Goal: Complete application form

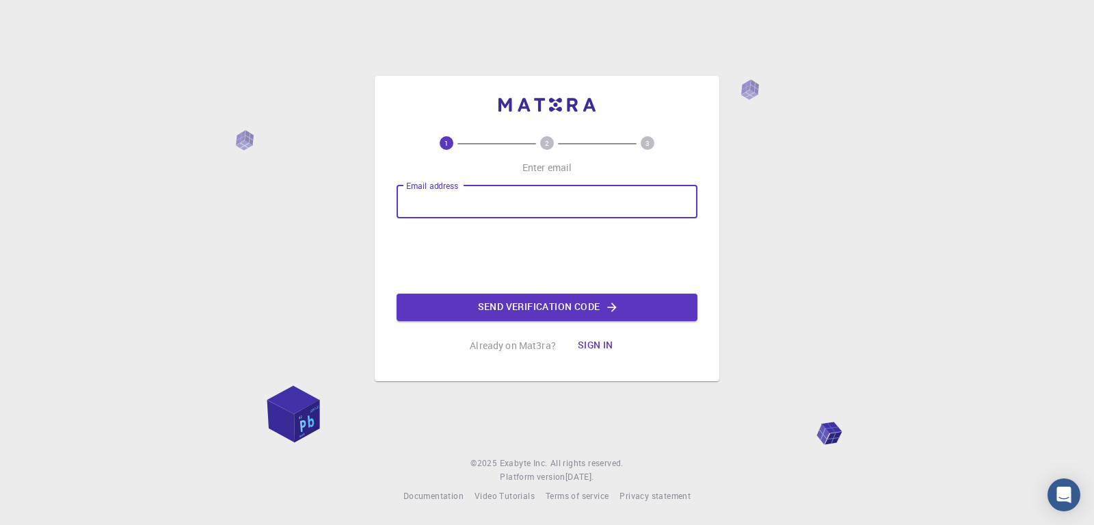
click at [427, 194] on input "Email address" at bounding box center [547, 201] width 301 height 33
type input "bahmad@fsr.ac.ma"
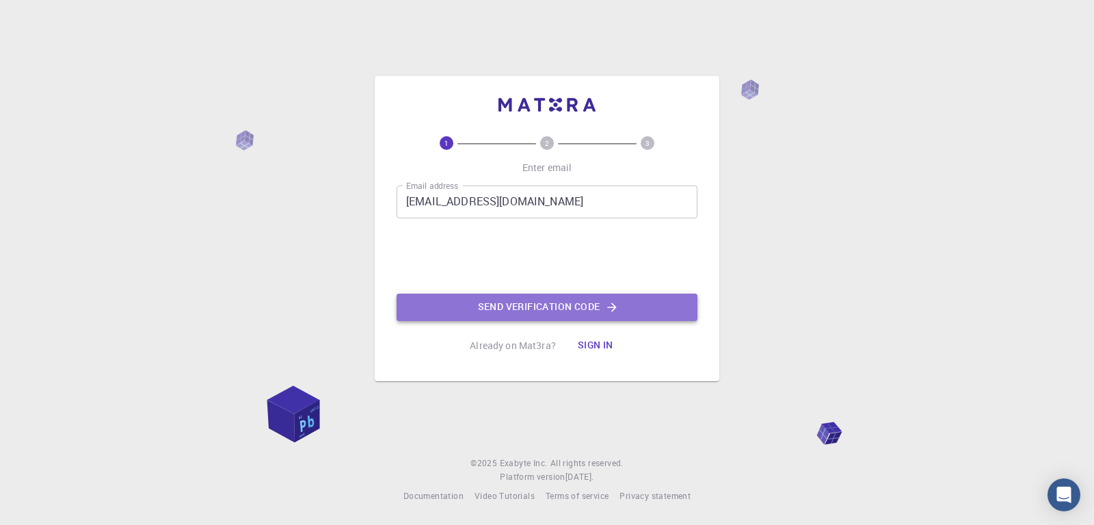
click at [536, 308] on button "Send verification code" at bounding box center [547, 306] width 301 height 27
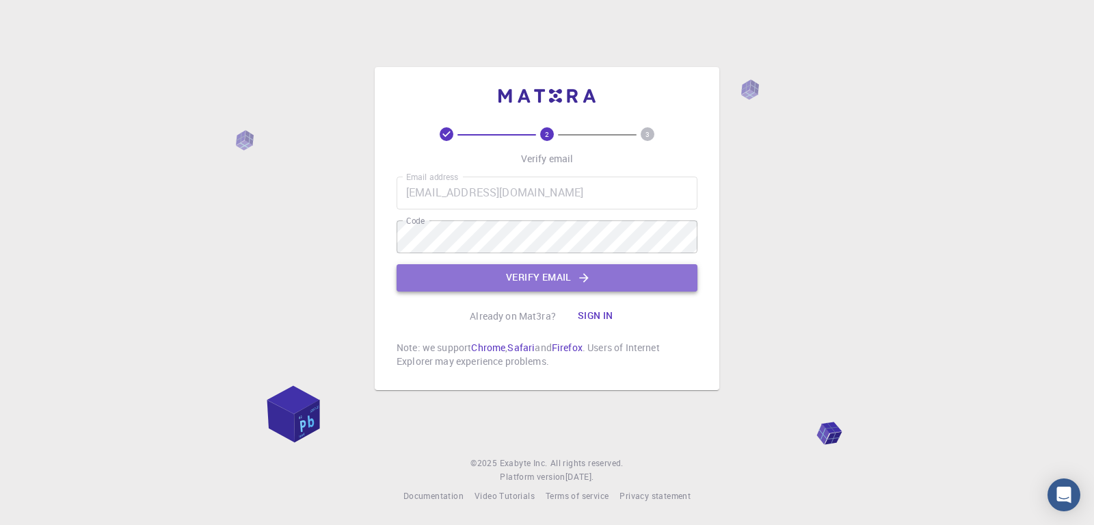
click at [530, 280] on button "Verify email" at bounding box center [547, 277] width 301 height 27
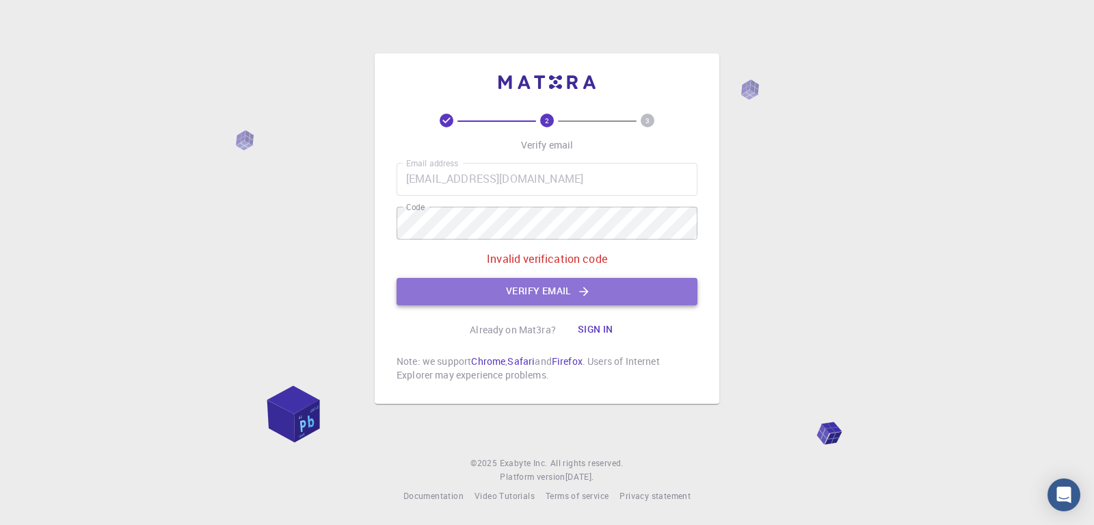
click at [504, 289] on button "Verify email" at bounding box center [547, 291] width 301 height 27
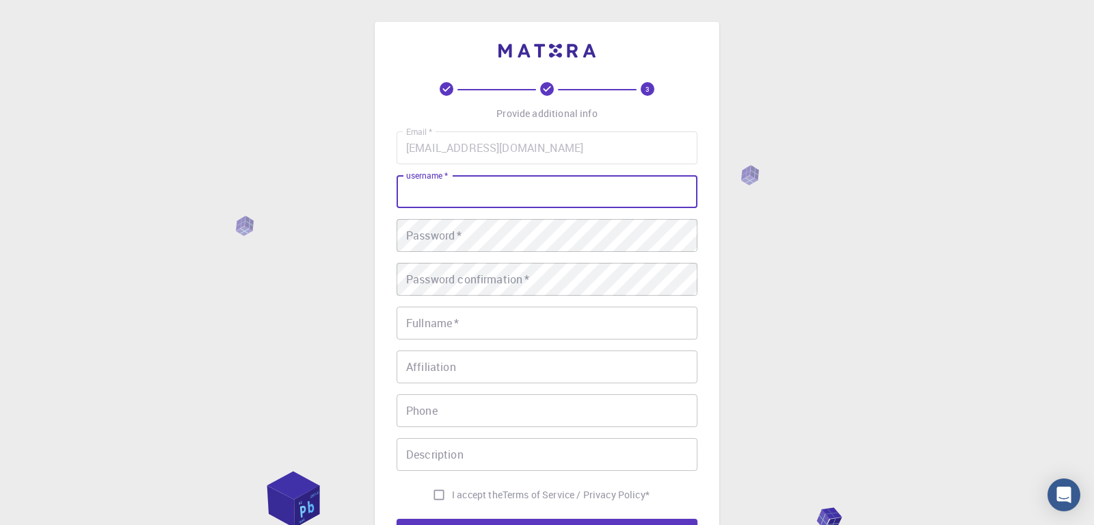
click at [486, 198] on input "username   *" at bounding box center [547, 191] width 301 height 33
type input "Bahmad"
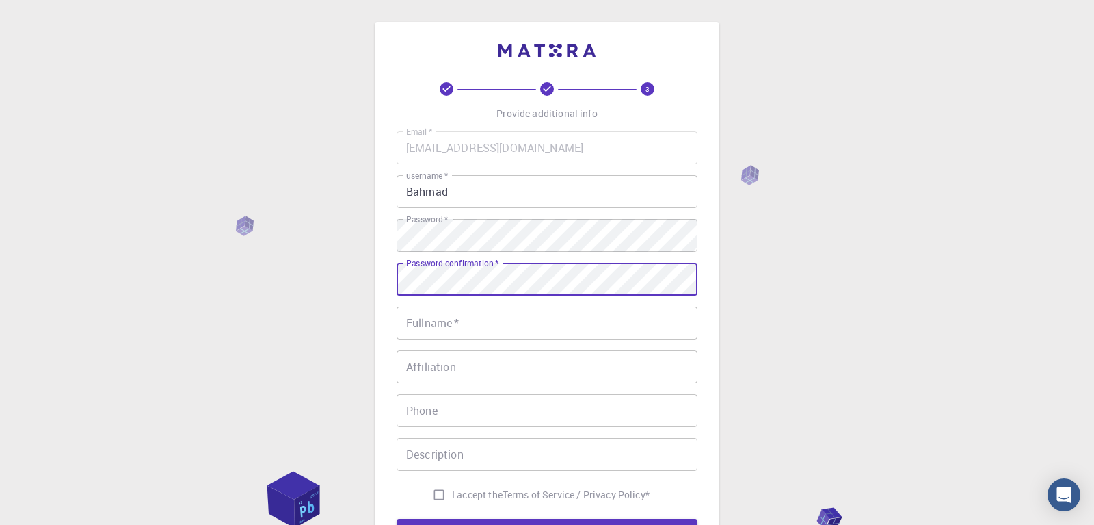
click at [431, 325] on input "Fullname   *" at bounding box center [547, 322] width 301 height 33
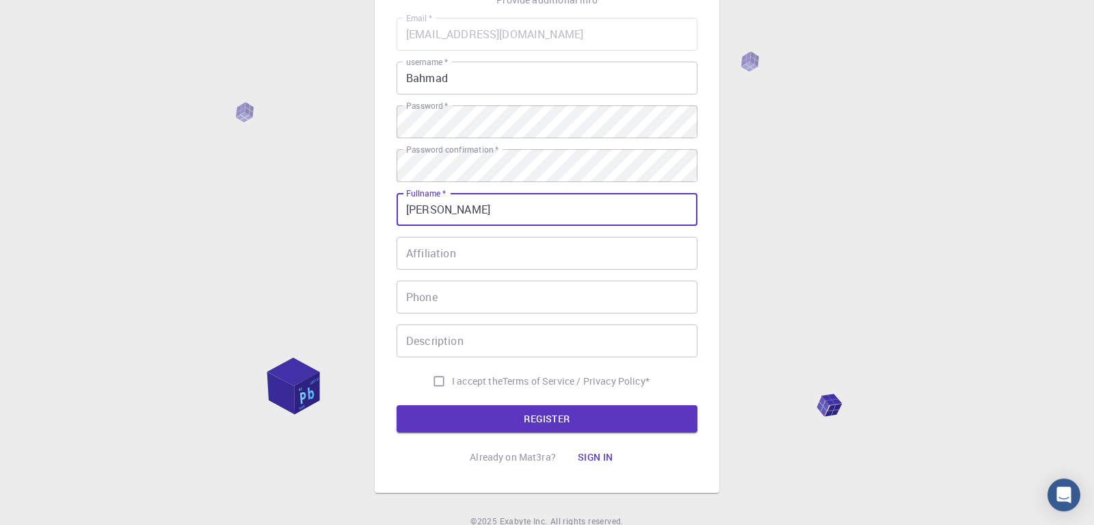
scroll to position [140, 0]
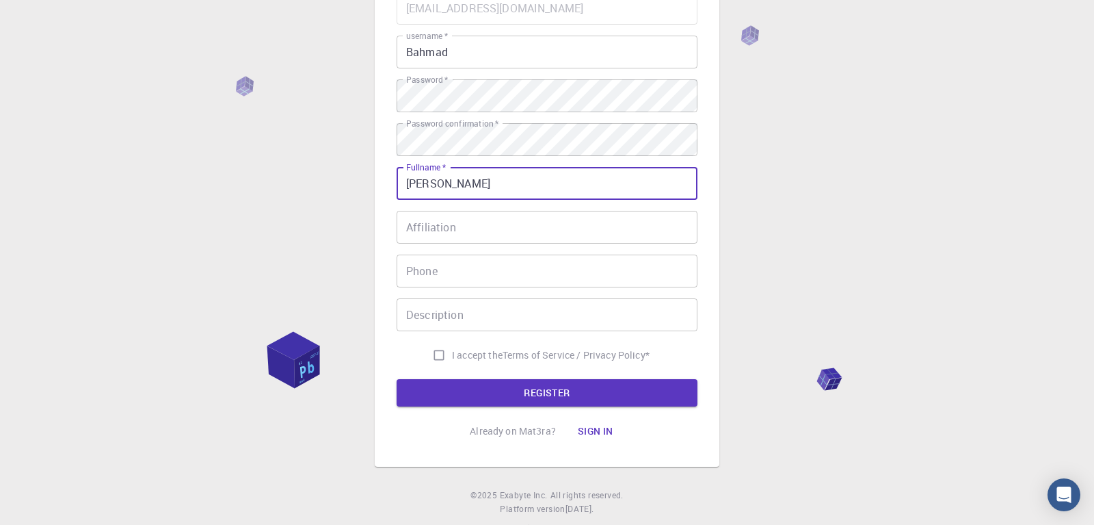
type input "[PERSON_NAME]"
click at [438, 358] on input "I accept the Terms of Service / Privacy Policy *" at bounding box center [439, 355] width 26 height 26
checkbox input "true"
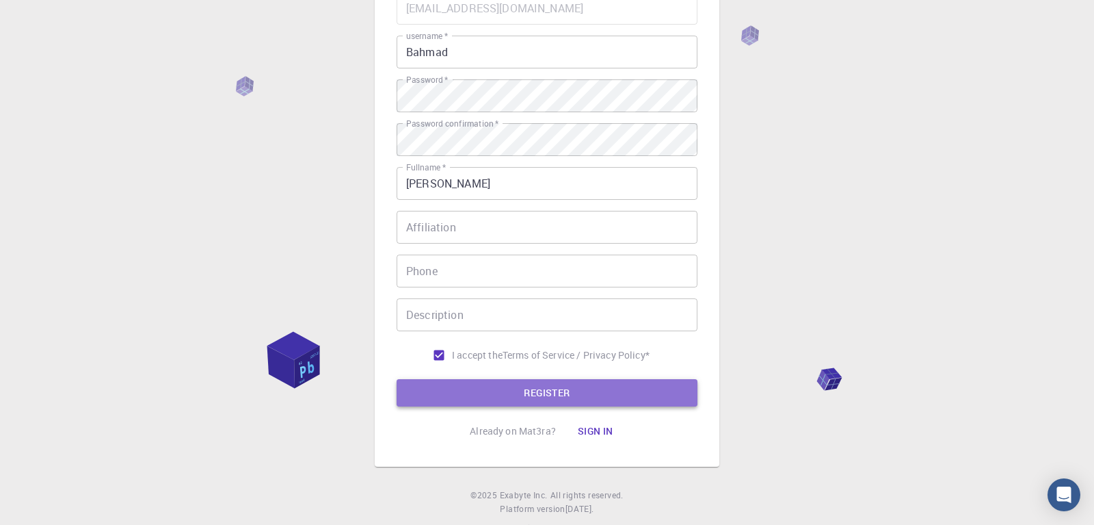
click at [549, 394] on button "REGISTER" at bounding box center [547, 392] width 301 height 27
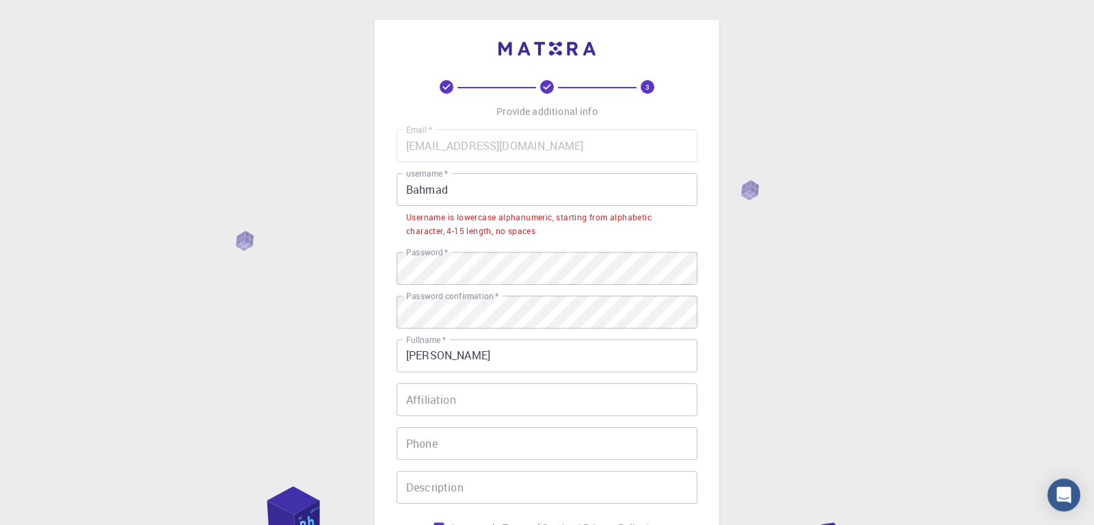
scroll to position [0, 0]
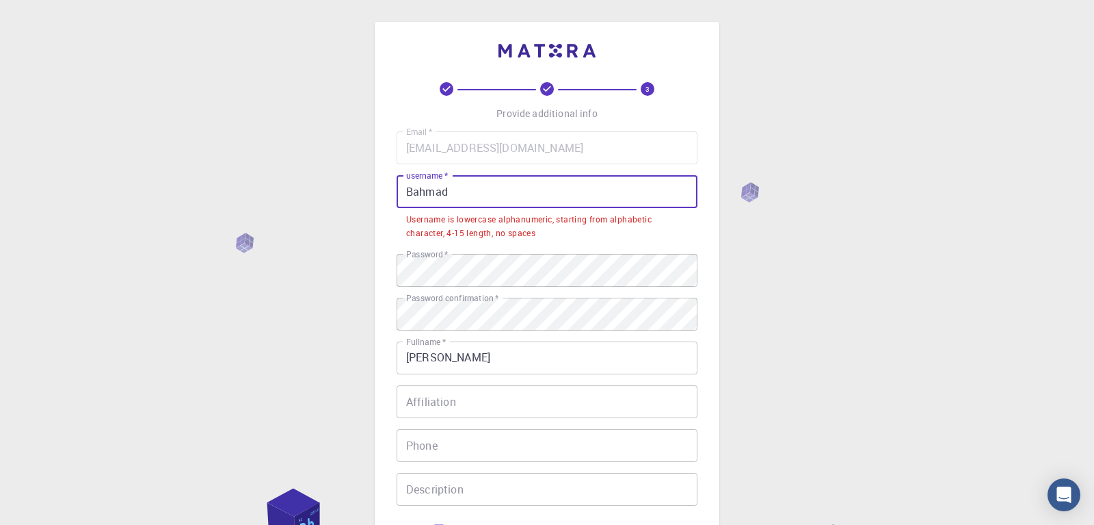
click at [408, 193] on input "Bahmad" at bounding box center [547, 191] width 301 height 33
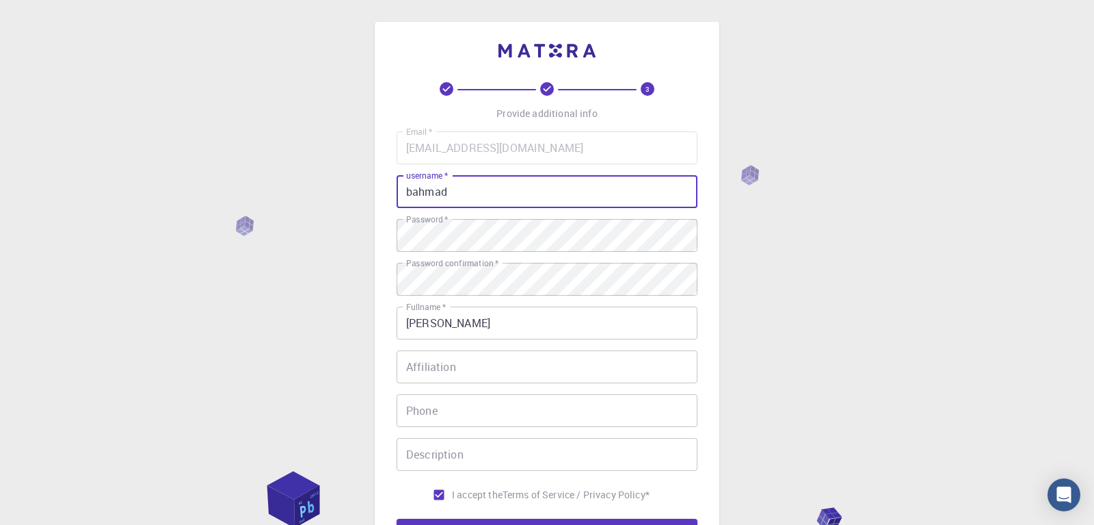
type input "bahmad"
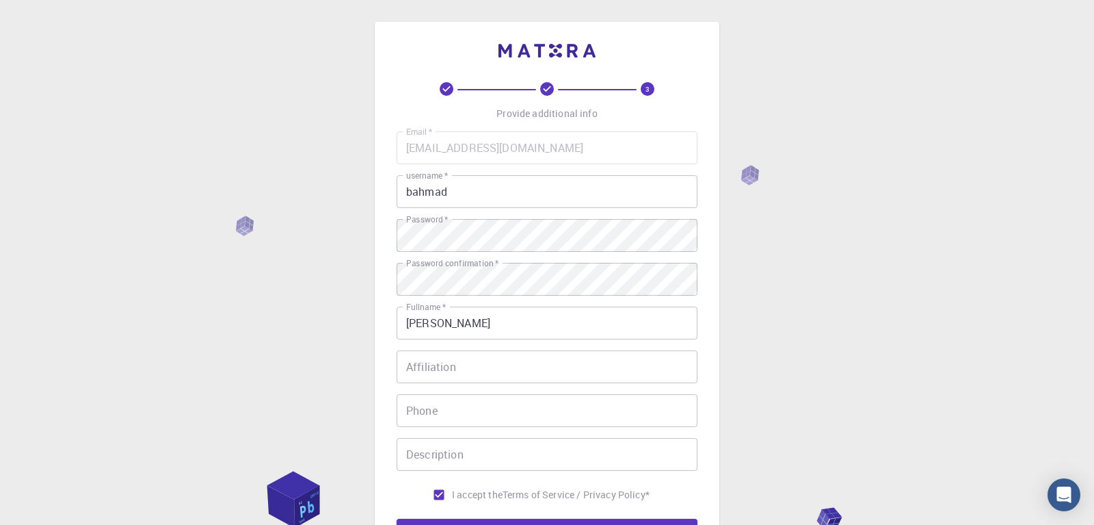
click at [886, 258] on div "3 Provide additional info Email   * bahmad@fsr.ac.ma Email   * username   * bah…" at bounding box center [547, 348] width 1094 height 696
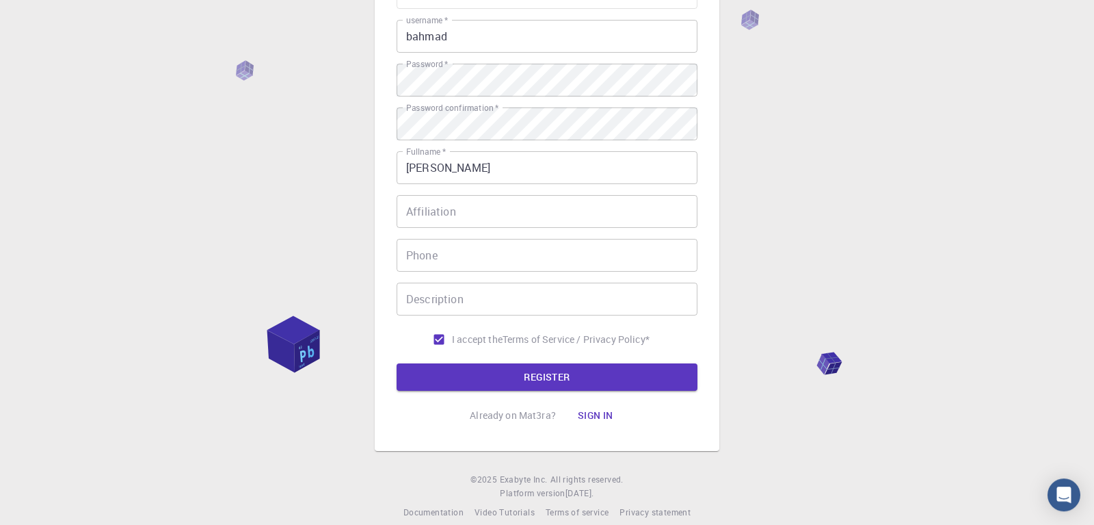
scroll to position [171, 0]
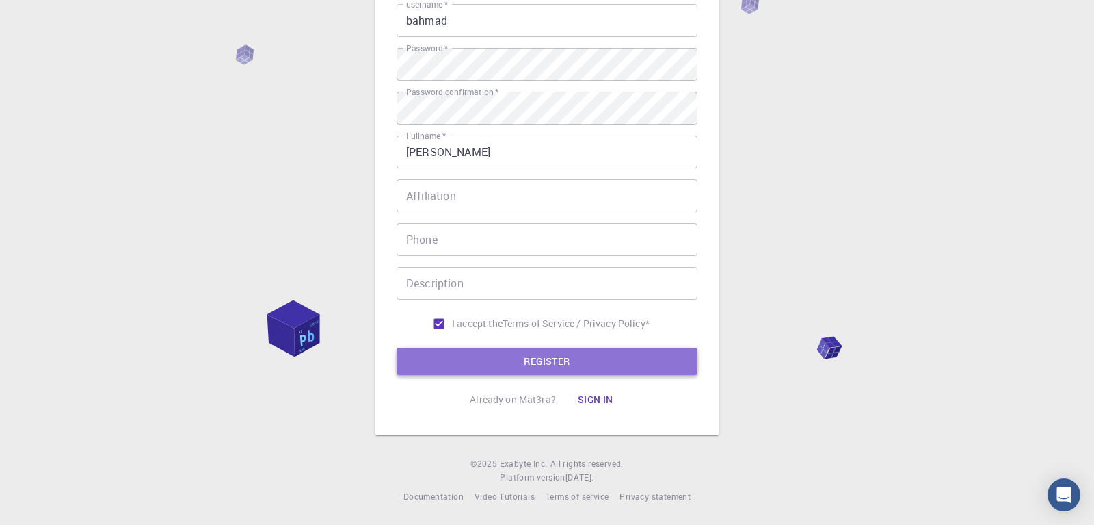
click at [546, 356] on button "REGISTER" at bounding box center [547, 360] width 301 height 27
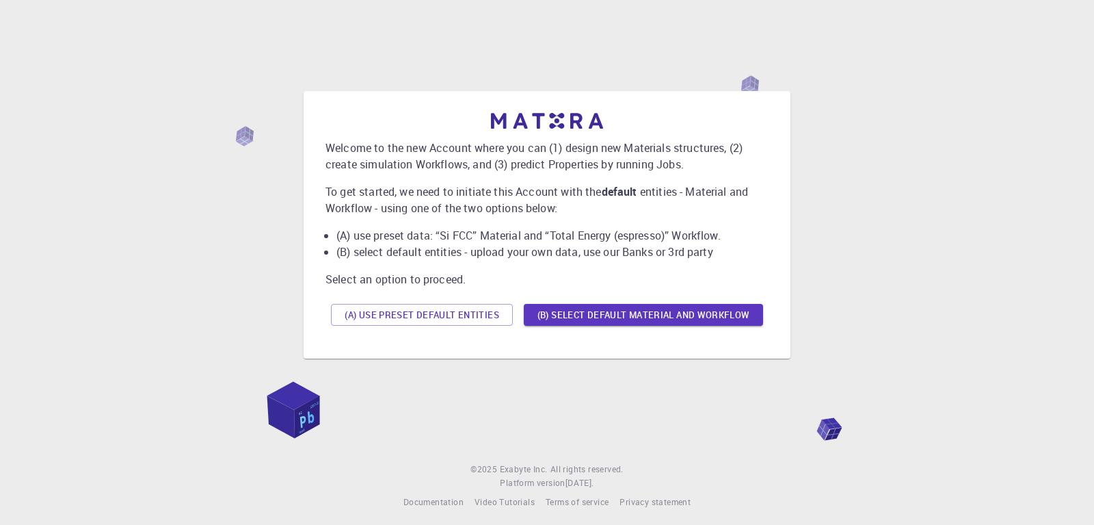
scroll to position [19, 0]
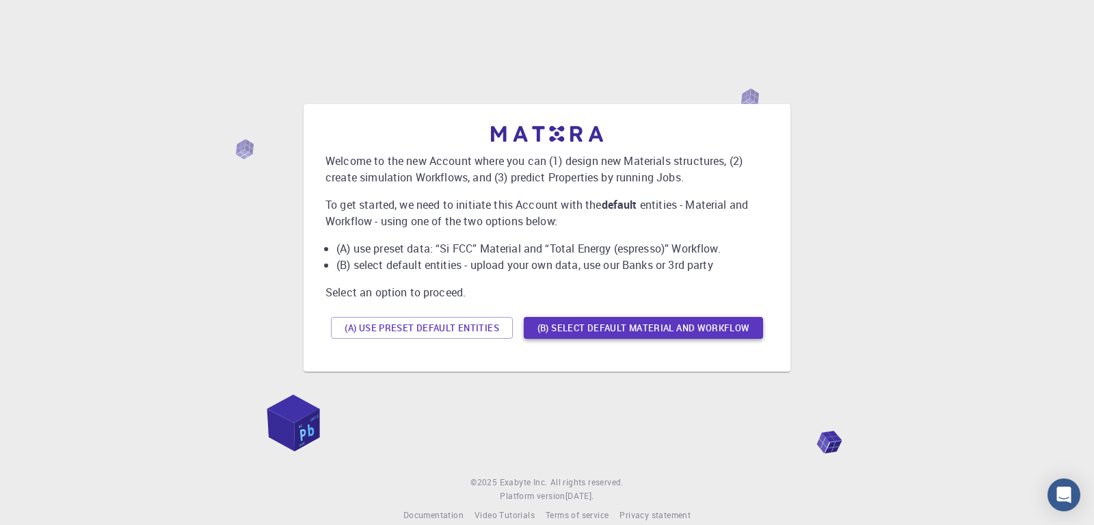
click at [623, 330] on button "(B) Select default material and workflow" at bounding box center [643, 328] width 239 height 22
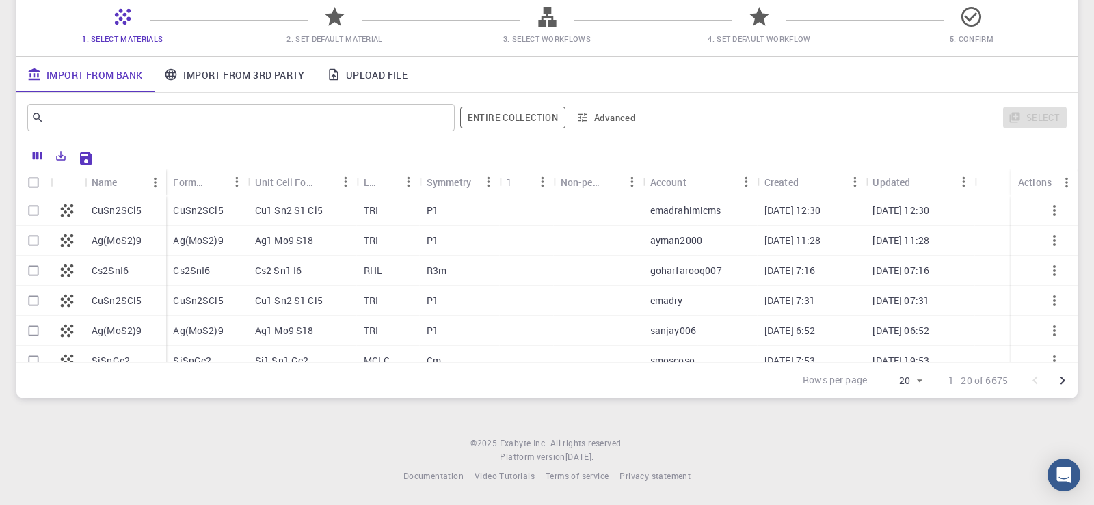
click at [36, 209] on input "Select row" at bounding box center [34, 211] width 26 height 26
checkbox input "true"
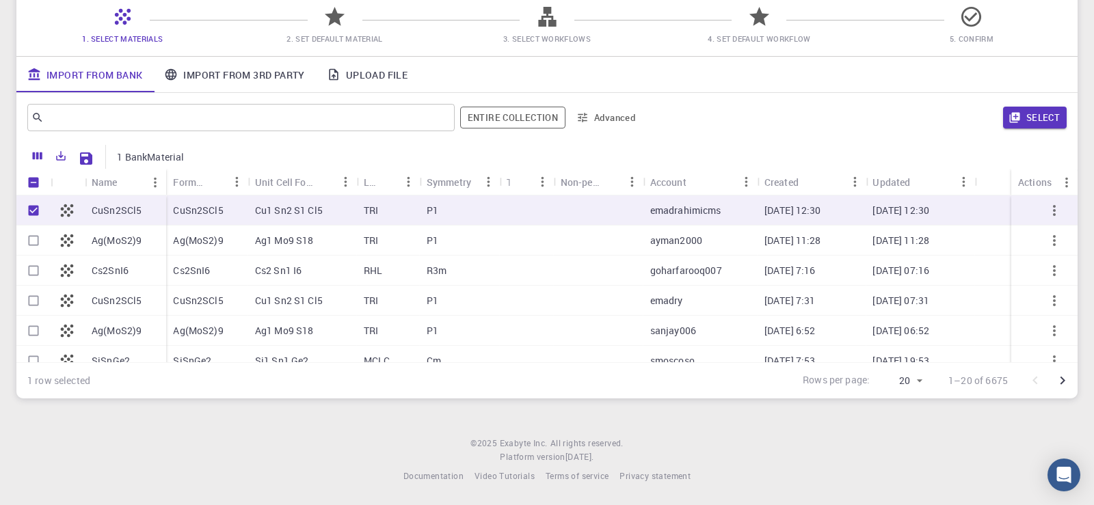
checkbox input "true"
click at [1040, 116] on button "Select" at bounding box center [1035, 118] width 64 height 22
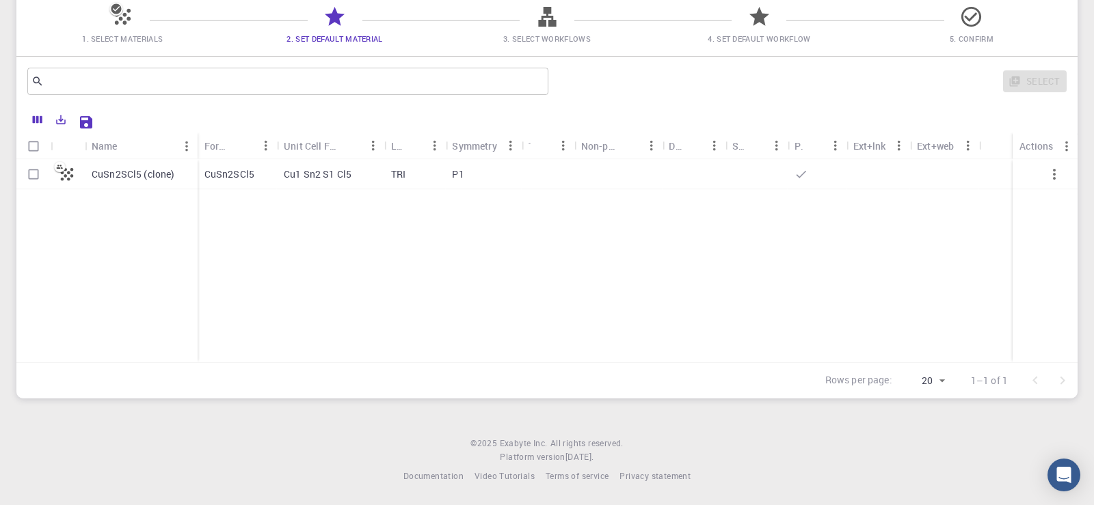
click at [34, 176] on input "Select row" at bounding box center [34, 174] width 26 height 26
checkbox input "true"
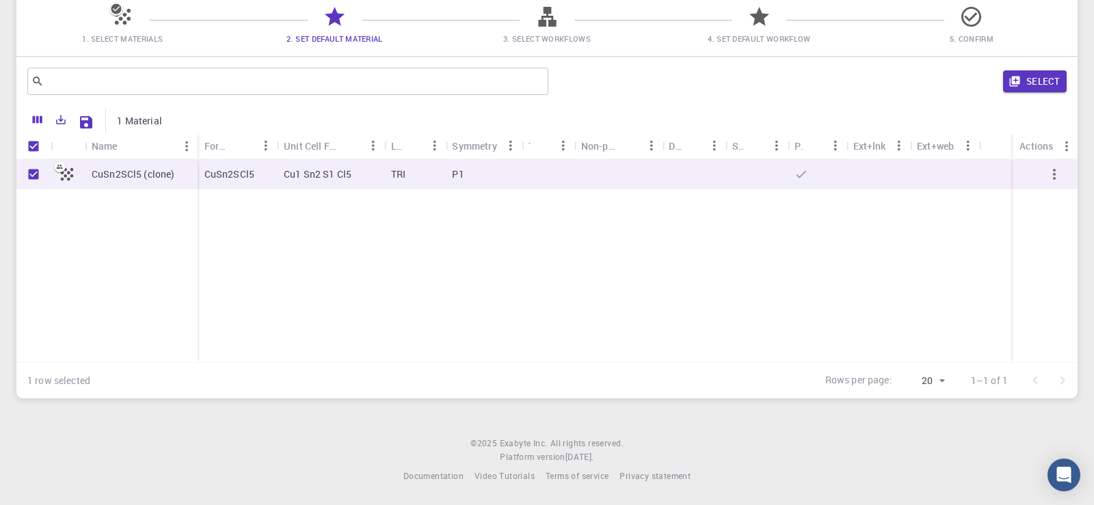
click at [226, 174] on p "CuSn2SCl5" at bounding box center [229, 175] width 50 height 14
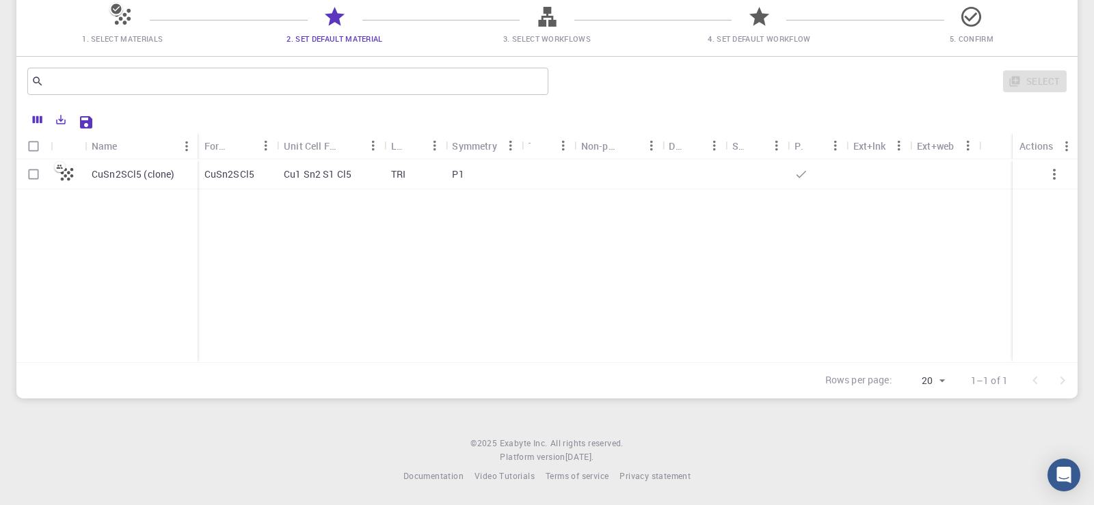
checkbox input "false"
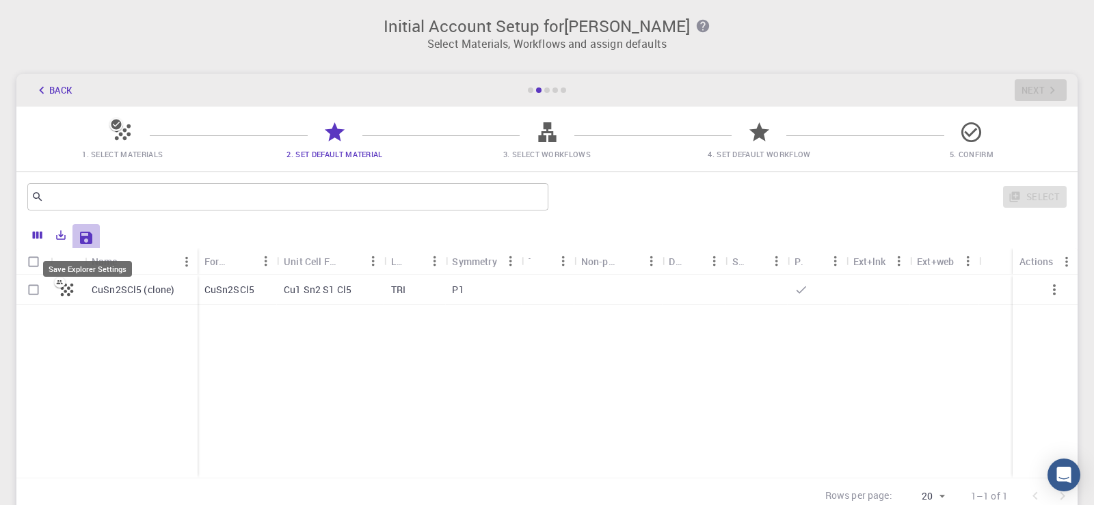
click at [86, 235] on icon "Save Explorer Settings" at bounding box center [86, 238] width 16 height 16
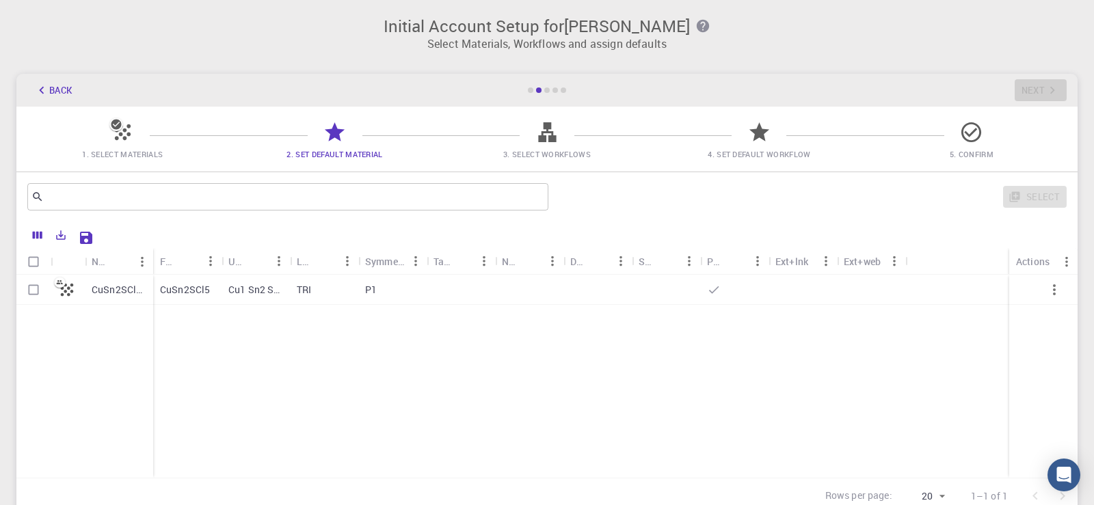
click at [34, 291] on input "Select row" at bounding box center [34, 290] width 26 height 26
checkbox input "true"
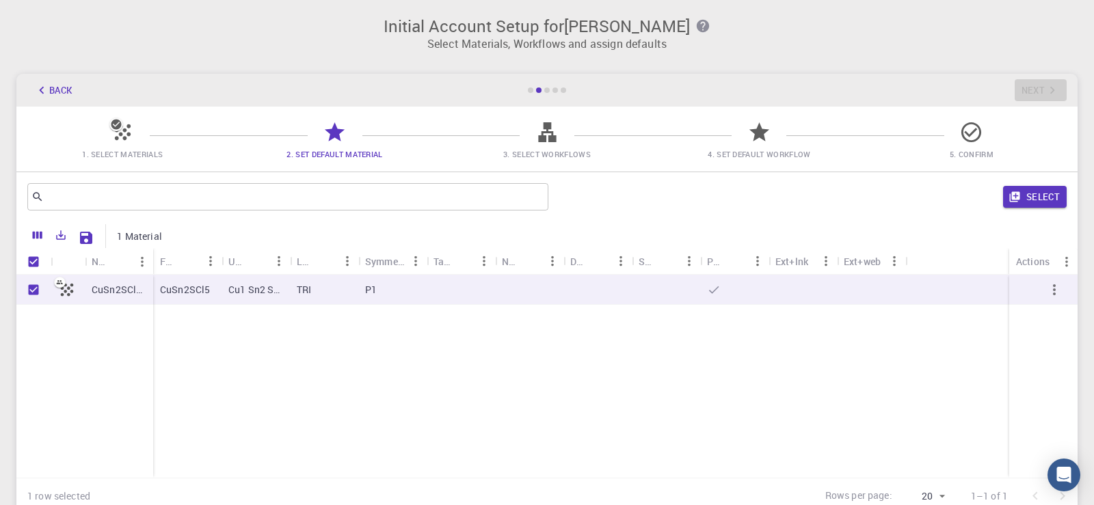
checkbox input "true"
click at [64, 234] on icon "Export" at bounding box center [61, 235] width 12 height 12
click at [80, 265] on li "Download as CSV" at bounding box center [107, 264] width 116 height 25
click at [62, 239] on icon "Export" at bounding box center [61, 235] width 12 height 12
click at [97, 263] on li "Download as CSV" at bounding box center [107, 264] width 116 height 25
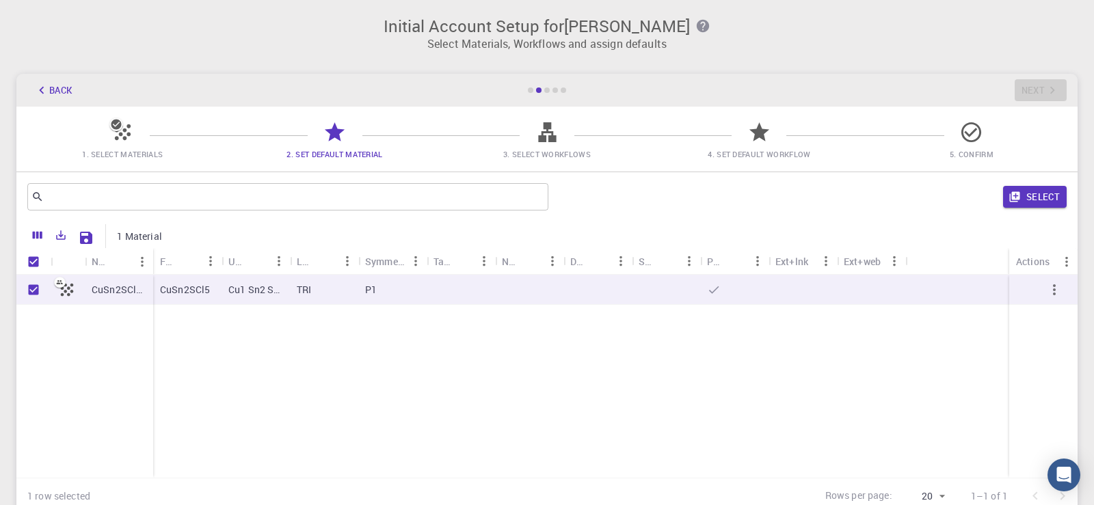
click at [433, 399] on div "CuSn2SCl5 (clone) CuSn2SCl5 Cu1 Sn2 S1 Cl5 TRI P1" at bounding box center [546, 376] width 1061 height 203
click at [60, 239] on icon "Export" at bounding box center [62, 236] width 10 height 10
click at [75, 289] on li "Download as Excel" at bounding box center [107, 288] width 116 height 25
click at [423, 379] on div "CuSn2SCl5 (clone) CuSn2SCl5 Cu1 Sn2 S1 Cl5 TRI P1" at bounding box center [546, 376] width 1061 height 203
click at [34, 238] on icon "Columns" at bounding box center [38, 236] width 10 height 8
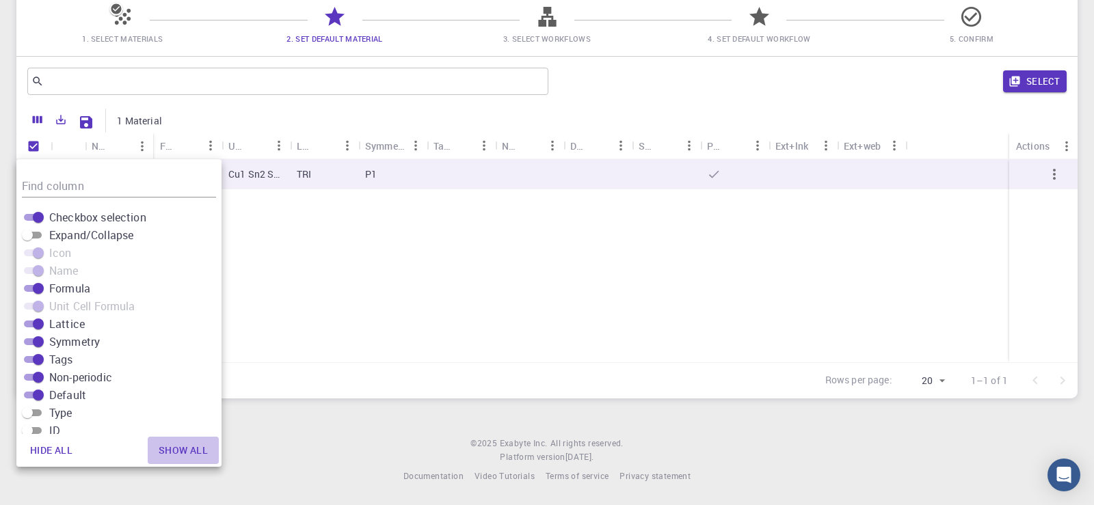
click at [179, 449] on button "Show all" at bounding box center [183, 450] width 71 height 27
checkbox input "true"
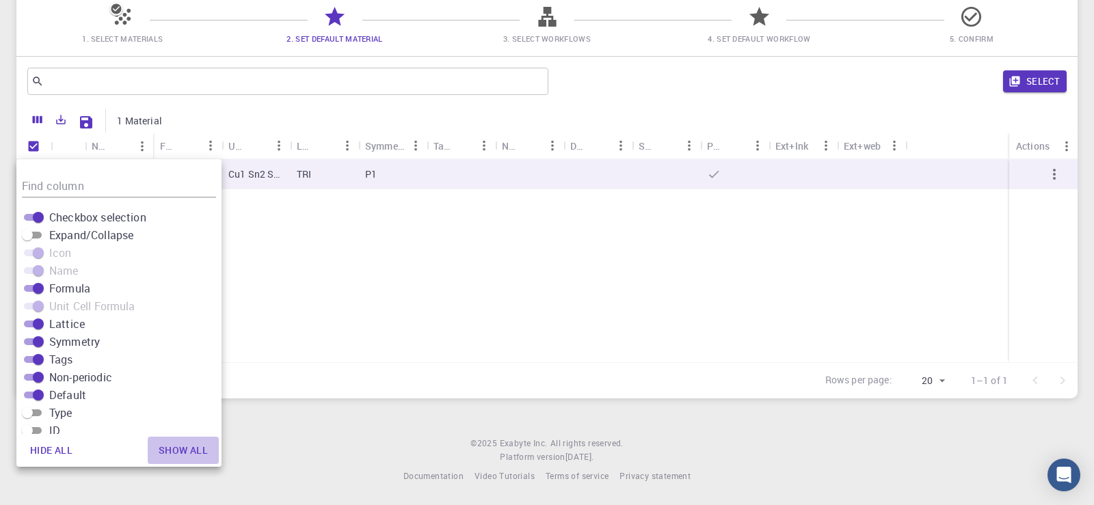
checkbox input "true"
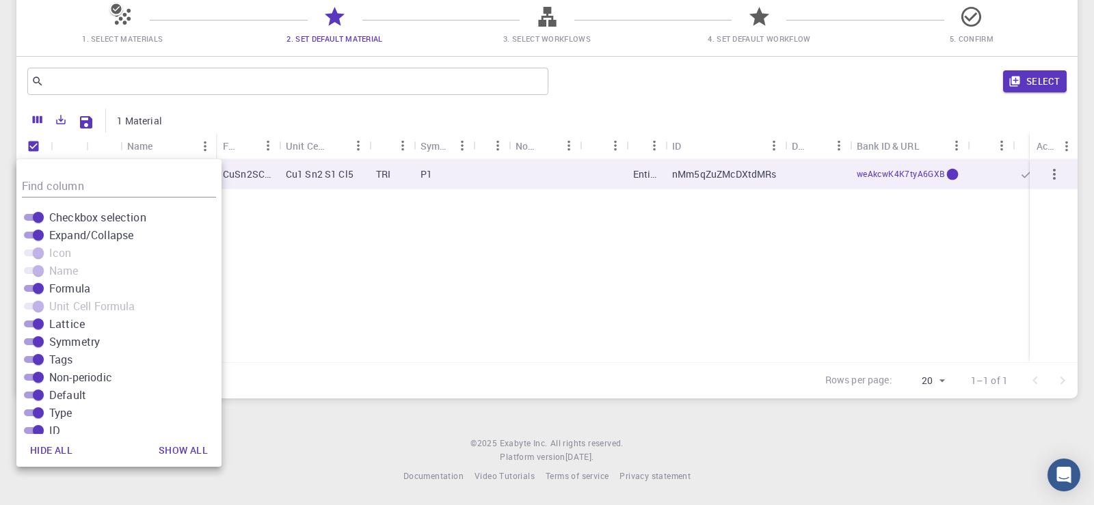
click at [364, 296] on div "CuSn2SCl5 (clone) CuSn2SCl5 Cu1 Sn2 S1 Cl5 TRI P1 Entity nMm5qZuZMcDXtdMRs weAk…" at bounding box center [789, 260] width 1546 height 203
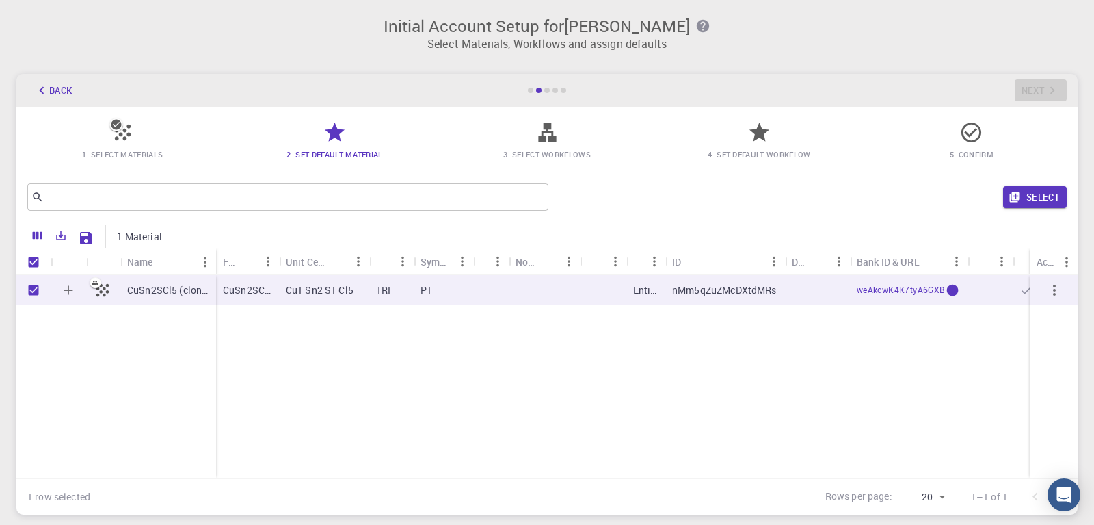
click at [338, 140] on icon at bounding box center [335, 132] width 24 height 24
